Goal: Task Accomplishment & Management: Manage account settings

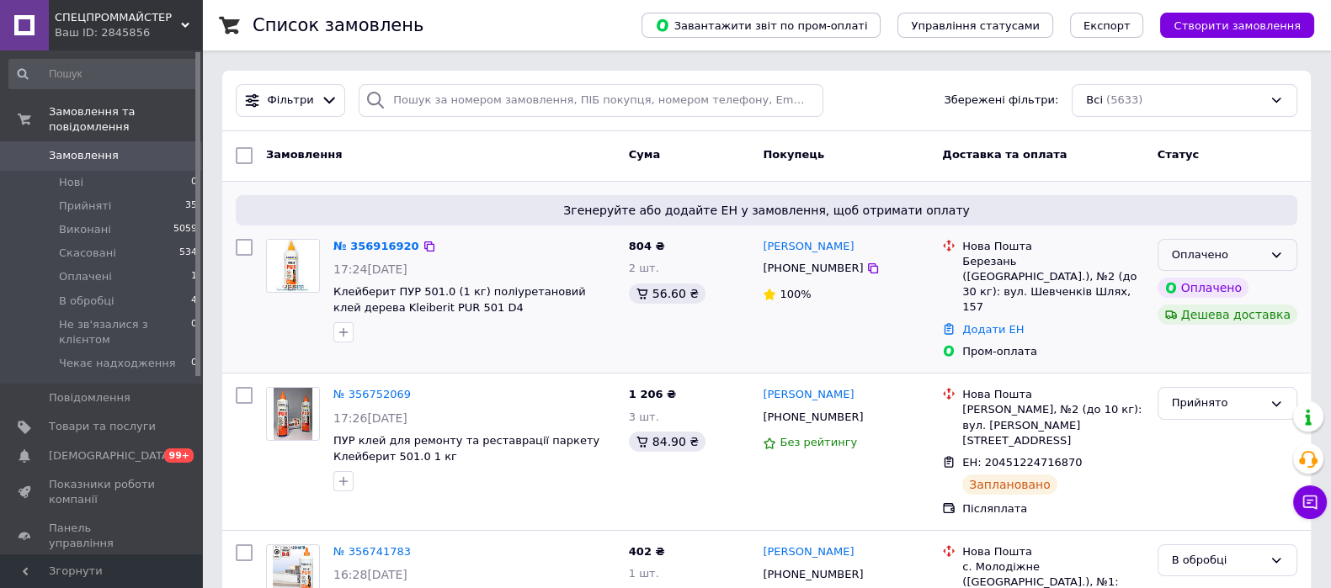
click at [1258, 256] on div "Оплачено" at bounding box center [1217, 256] width 91 height 18
click at [1218, 389] on li "В обробці" at bounding box center [1227, 382] width 138 height 31
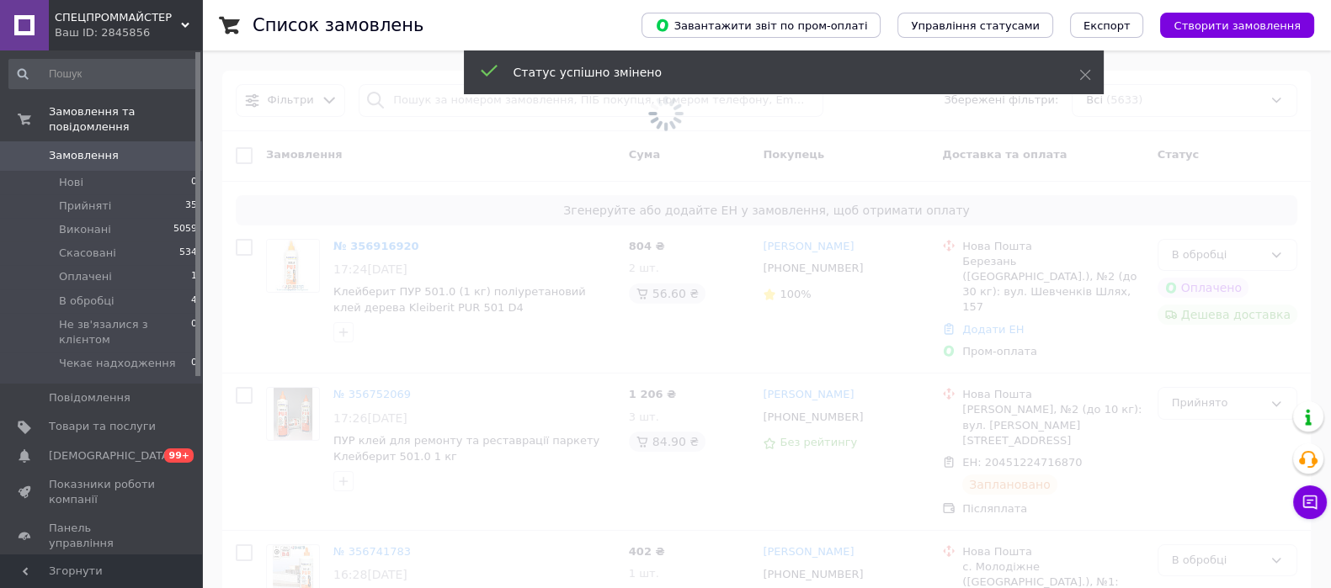
drag, startPoint x: 366, startPoint y: 275, endPoint x: 389, endPoint y: 212, distance: 67.1
click at [358, 248] on span at bounding box center [665, 294] width 1331 height 588
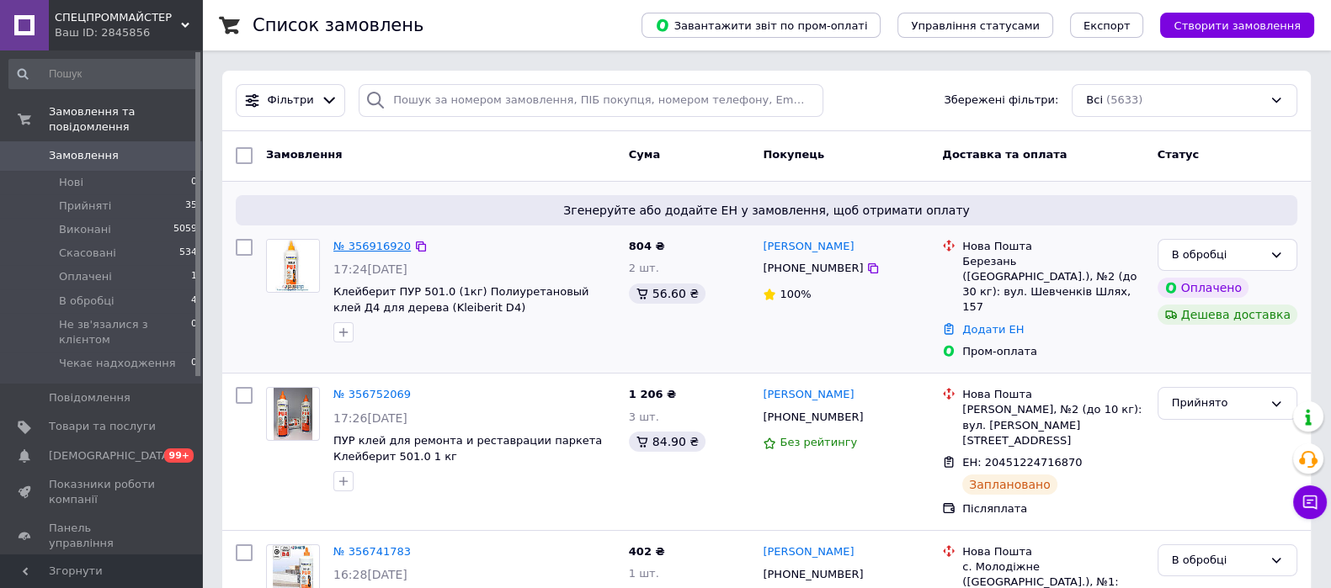
click at [391, 242] on link "№ 356916920" at bounding box center [371, 246] width 77 height 13
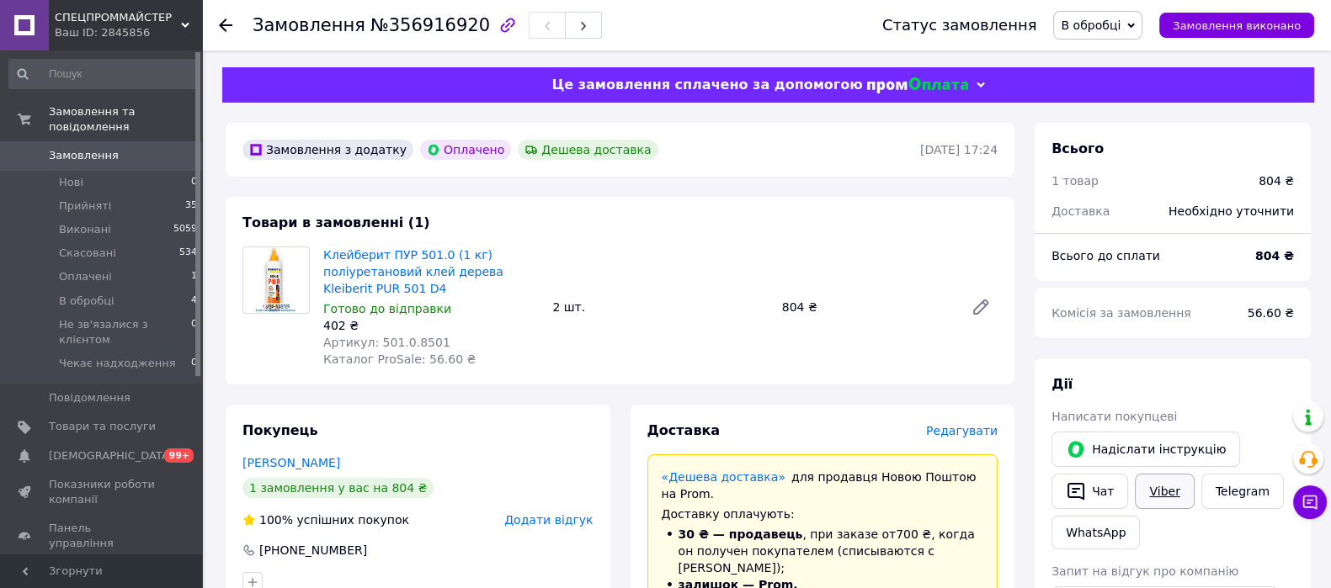
click at [1157, 497] on link "Viber" at bounding box center [1164, 491] width 59 height 35
drag, startPoint x: 97, startPoint y: 145, endPoint x: 338, endPoint y: 132, distance: 241.9
click at [96, 148] on span "Замовлення" at bounding box center [84, 155] width 70 height 15
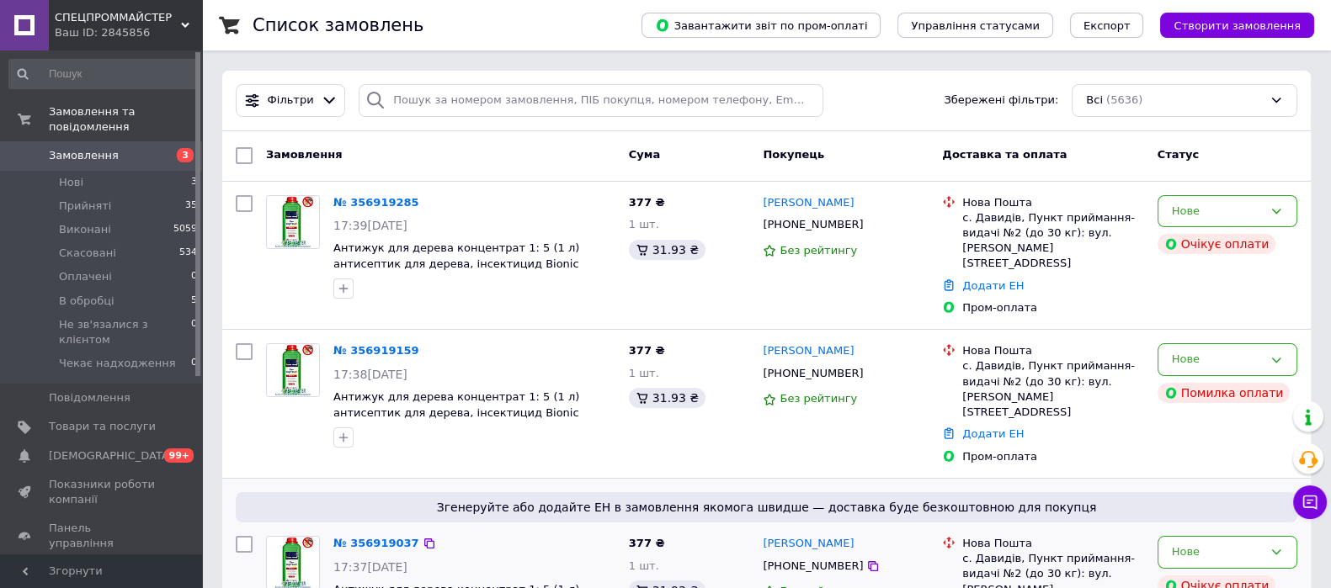
scroll to position [104, 0]
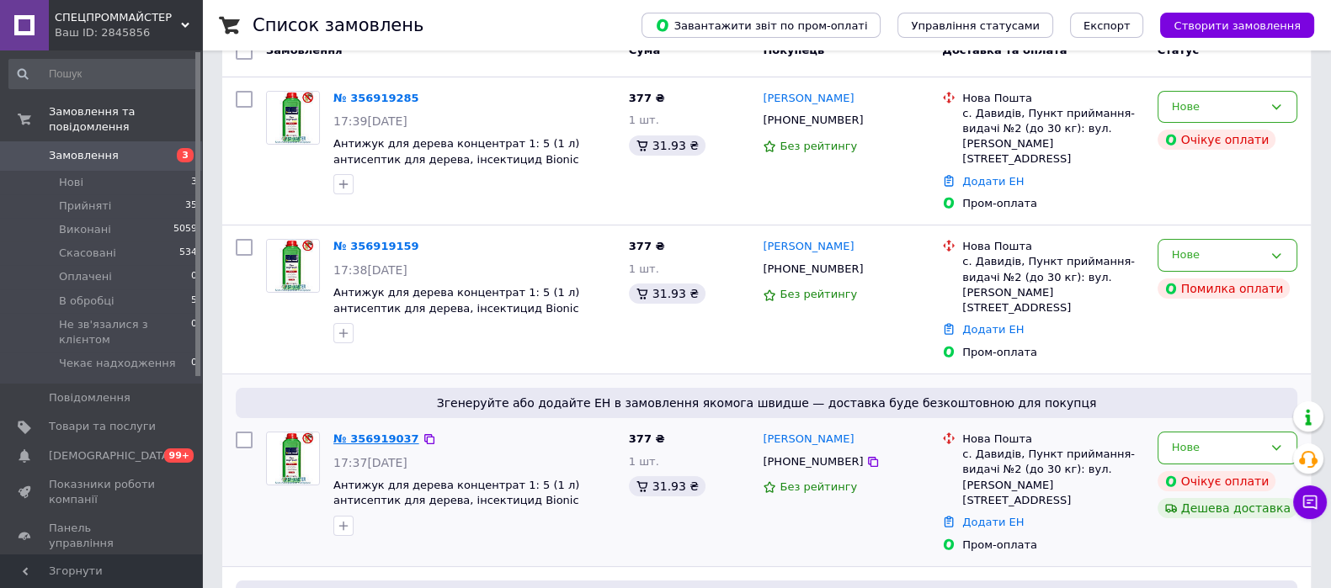
click at [388, 433] on link "№ 356919037" at bounding box center [376, 439] width 86 height 13
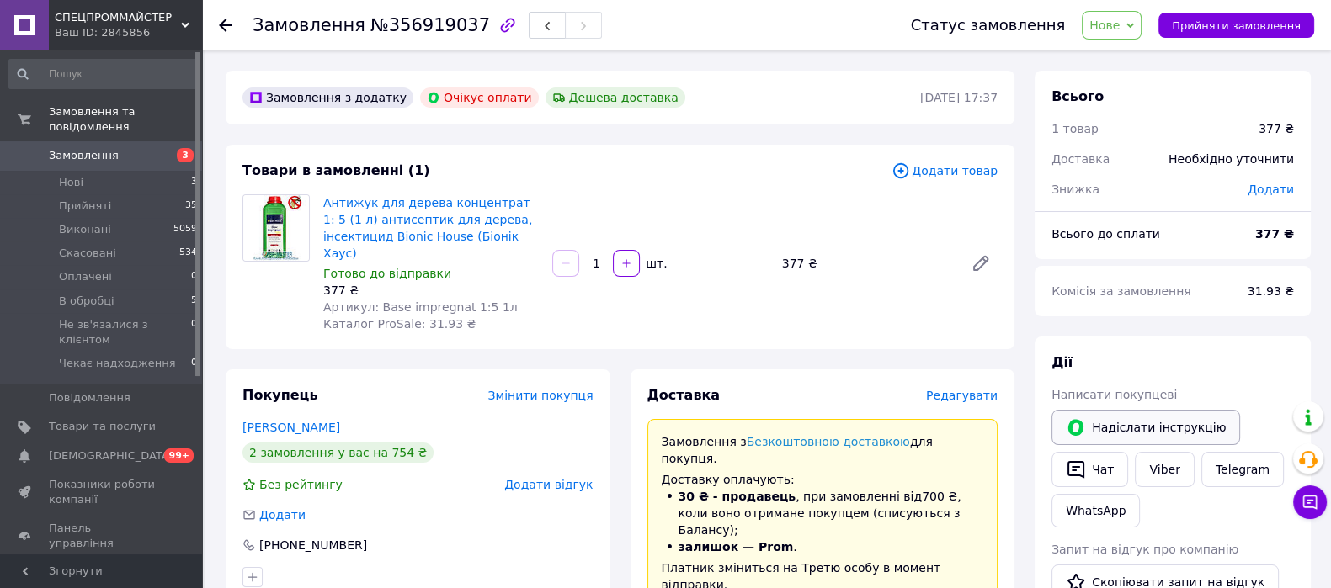
click at [1171, 425] on button "Надіслати інструкцію" at bounding box center [1145, 427] width 189 height 35
click at [315, 421] on link "[PERSON_NAME]" at bounding box center [291, 427] width 98 height 13
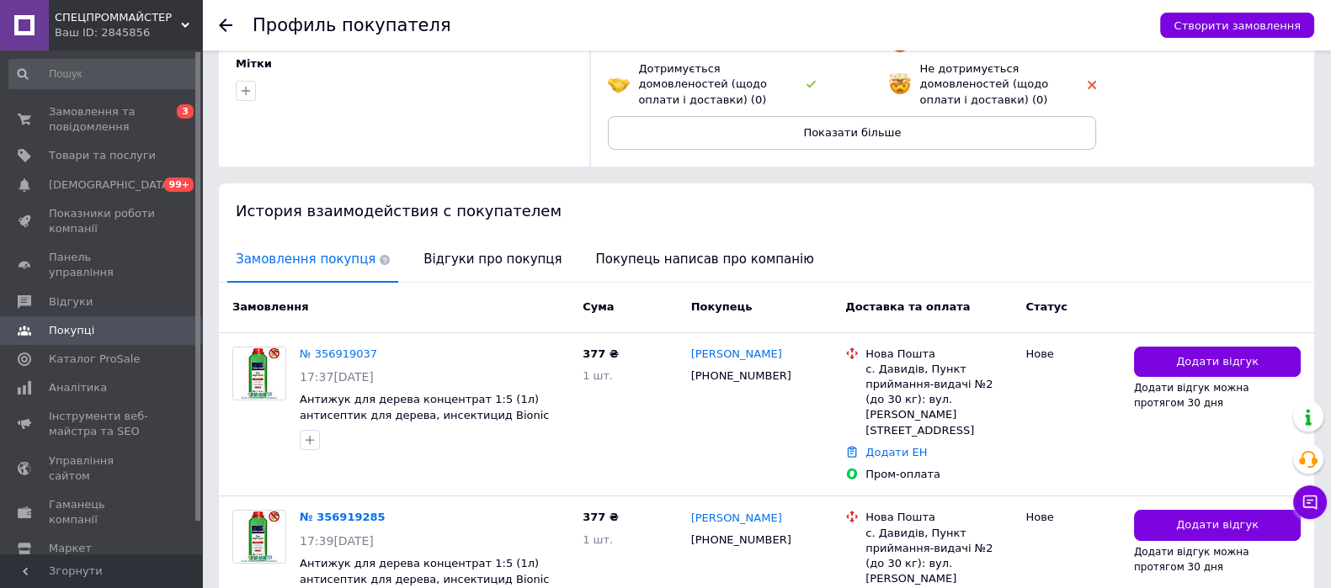
scroll to position [276, 0]
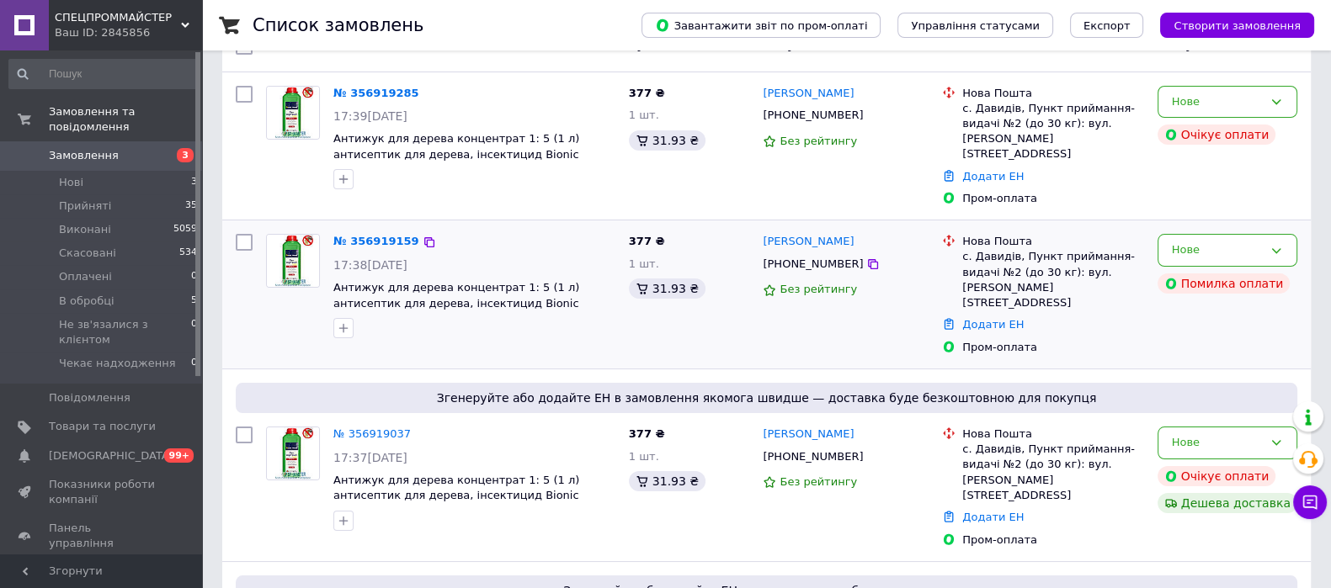
scroll to position [316, 0]
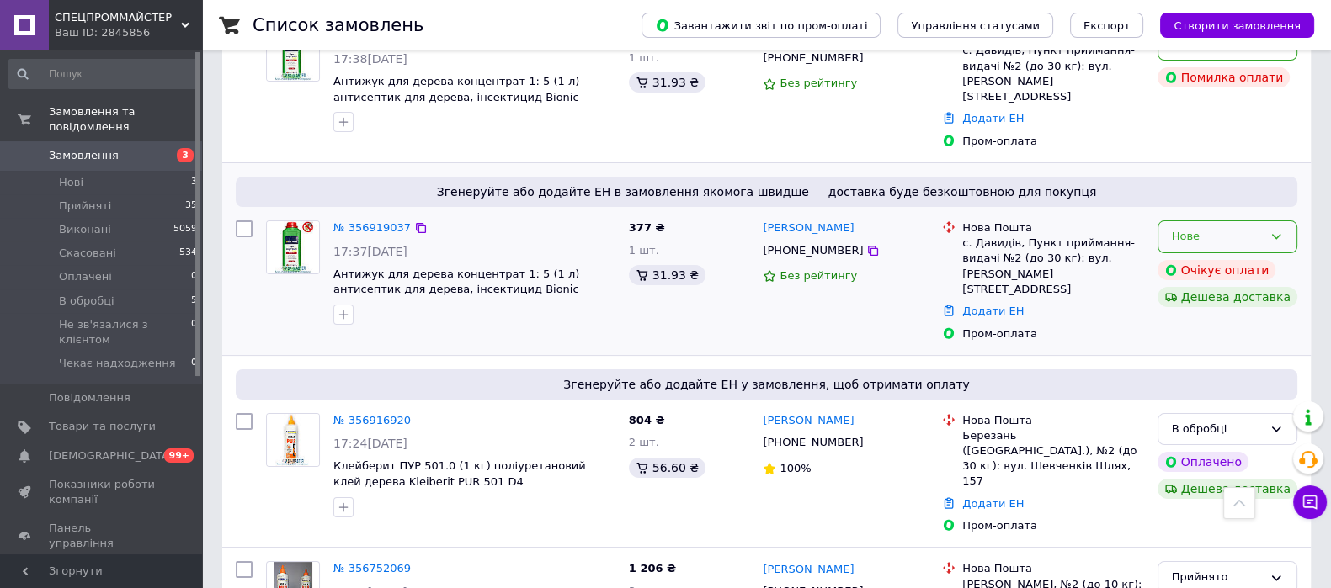
click at [1260, 228] on div "Нове" at bounding box center [1217, 237] width 91 height 18
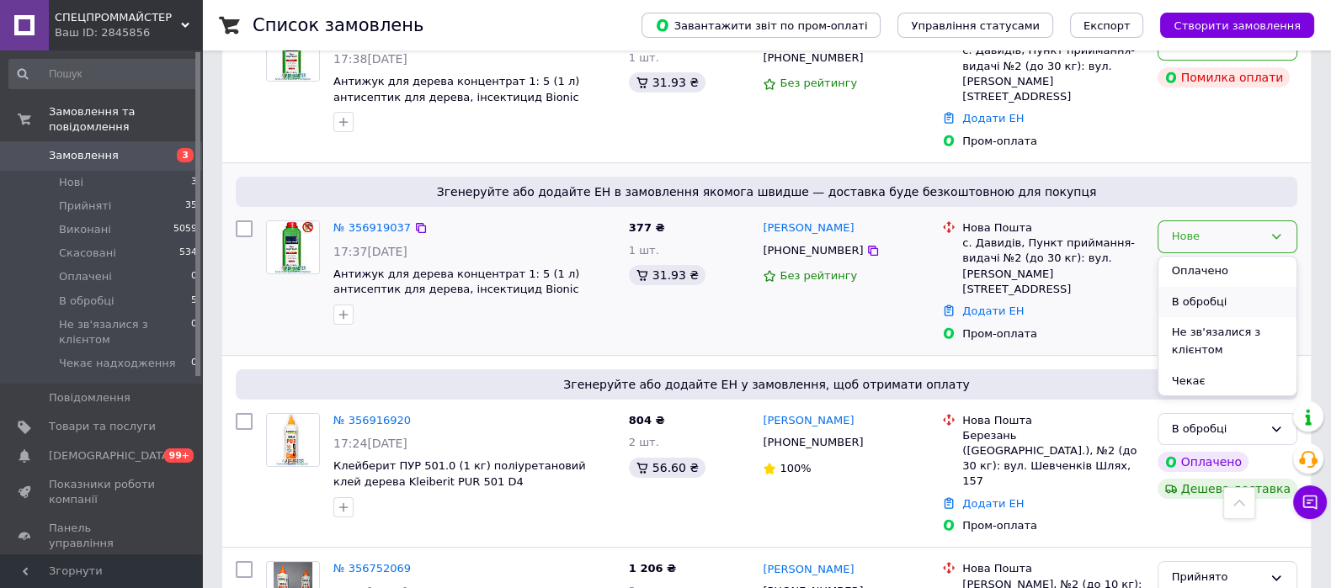
click at [1175, 287] on li "В обробці" at bounding box center [1227, 302] width 138 height 31
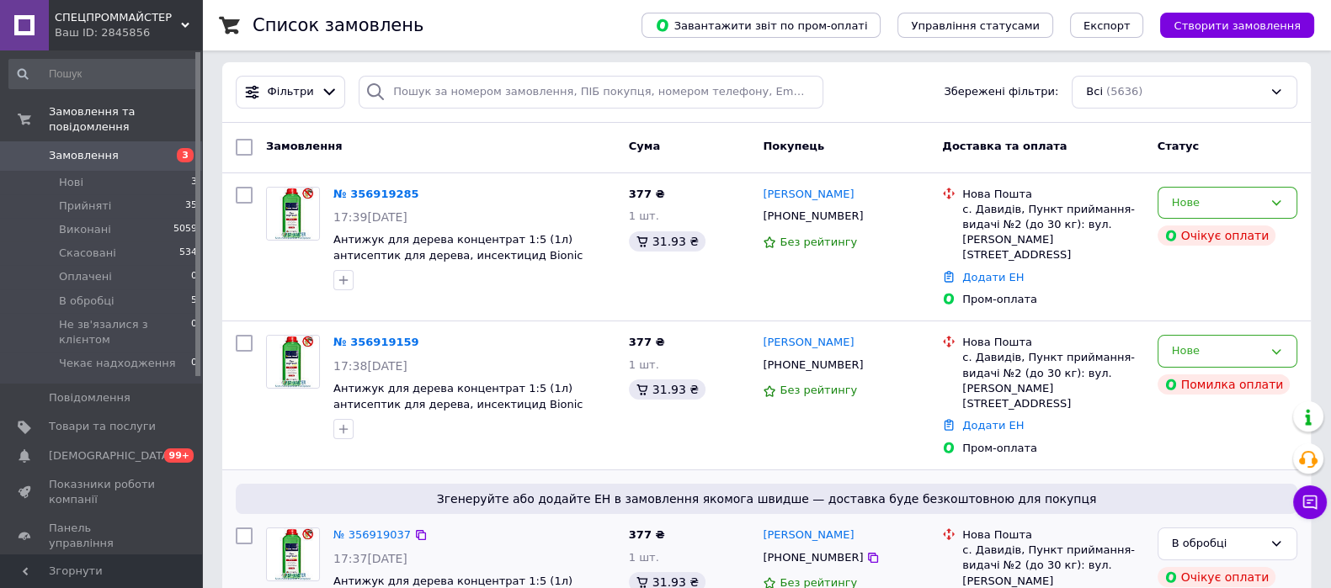
scroll to position [0, 0]
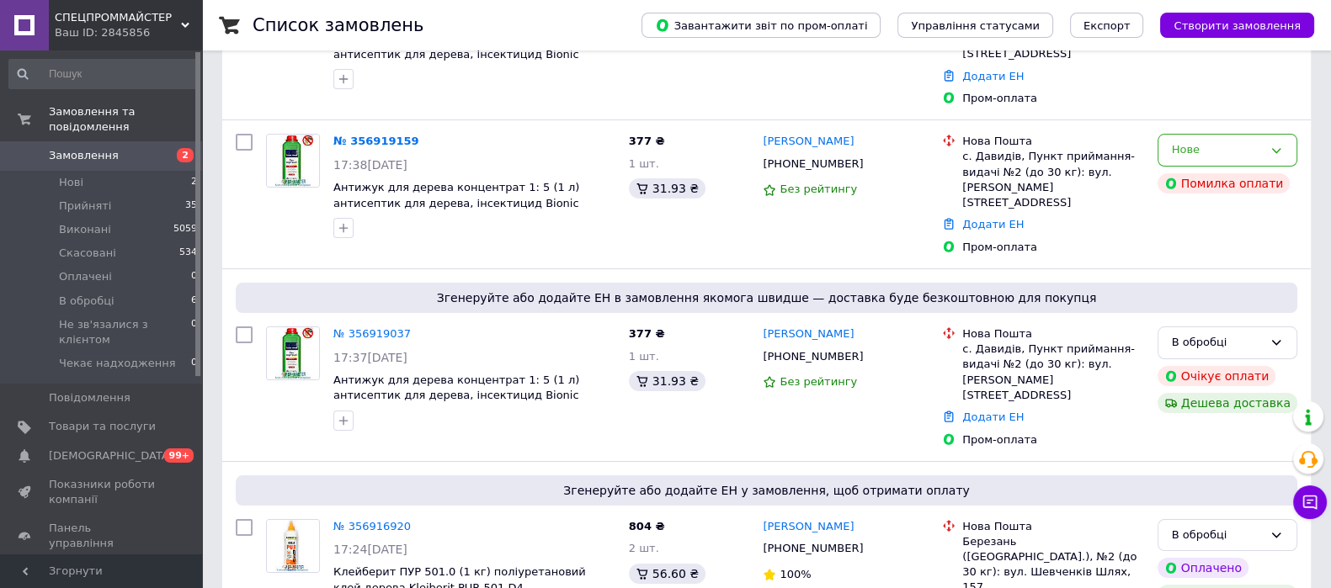
scroll to position [210, 0]
